Goal: Task Accomplishment & Management: Complete application form

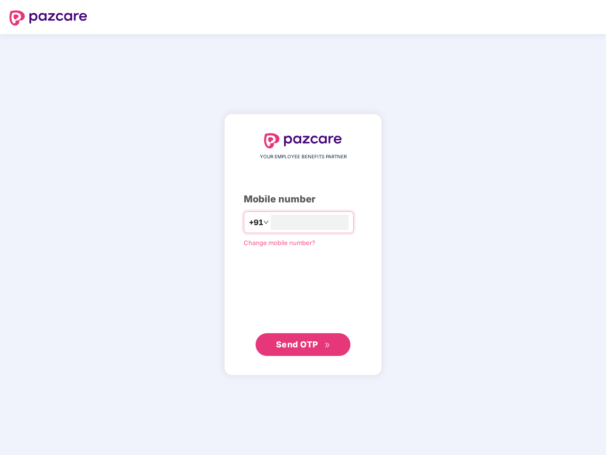
click at [303, 228] on input "number" at bounding box center [310, 222] width 78 height 15
click at [48, 18] on img at bounding box center [48, 17] width 78 height 15
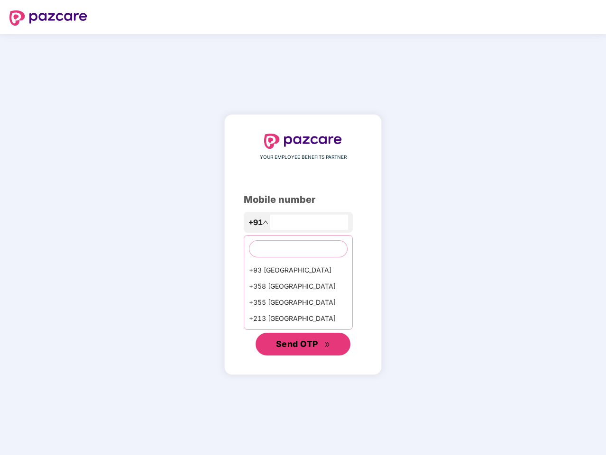
click at [303, 345] on span "Send OTP" at bounding box center [297, 344] width 42 height 10
